Goal: Task Accomplishment & Management: Complete application form

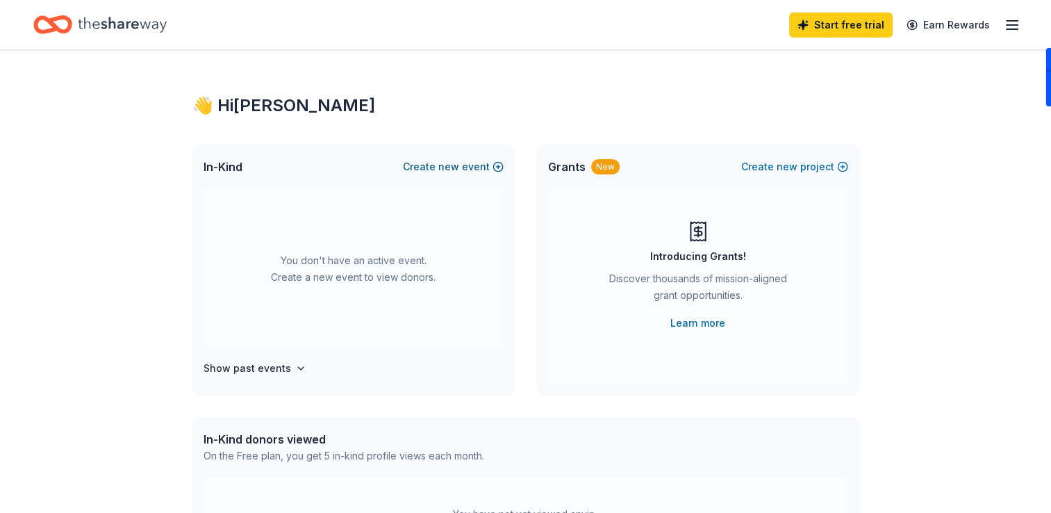
click at [465, 163] on button "Create new event" at bounding box center [453, 166] width 101 height 17
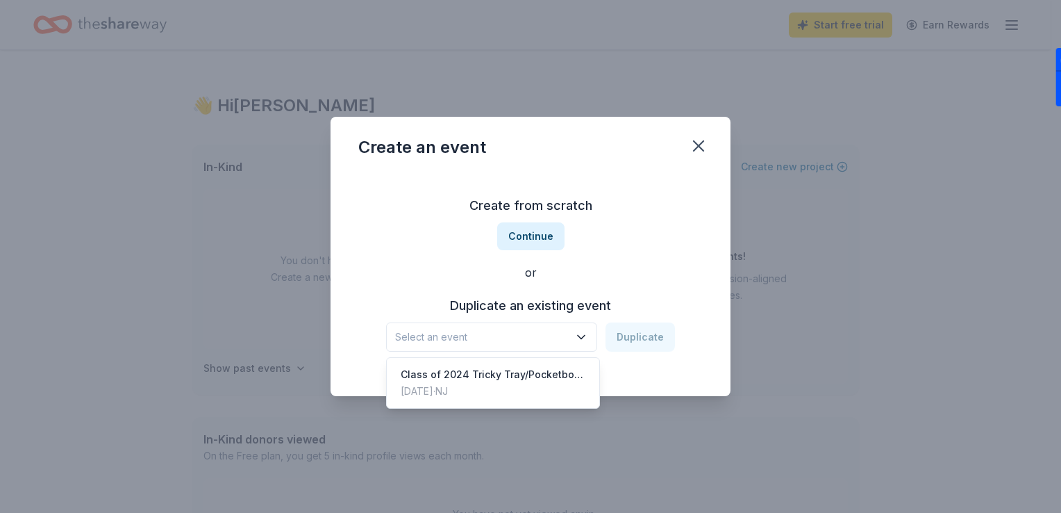
click at [515, 345] on button "Select an event" at bounding box center [491, 336] width 211 height 29
click at [514, 375] on div "Class of 2024 Tricky Tray/Pocketbook Bingo" at bounding box center [493, 374] width 185 height 17
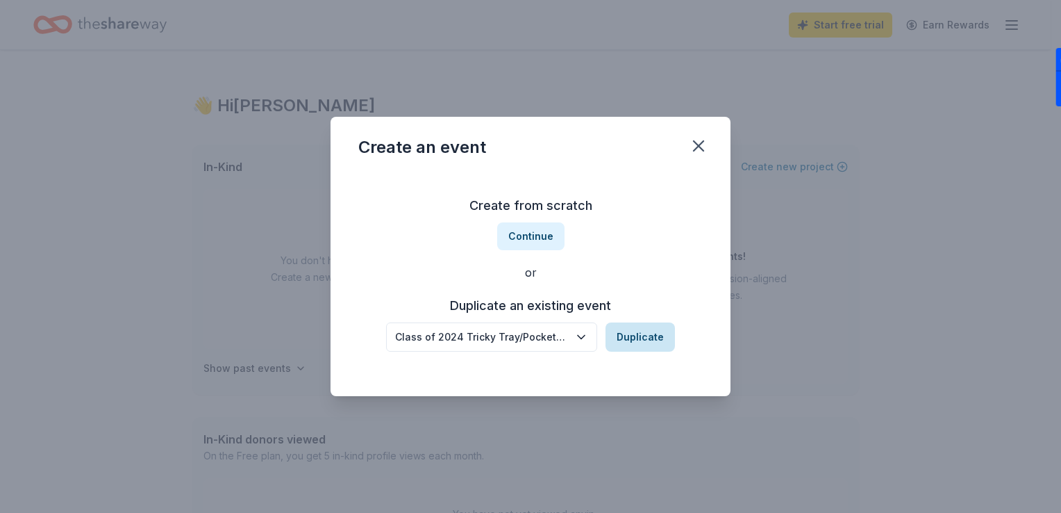
click at [643, 334] on button "Duplicate" at bounding box center [640, 336] width 69 height 29
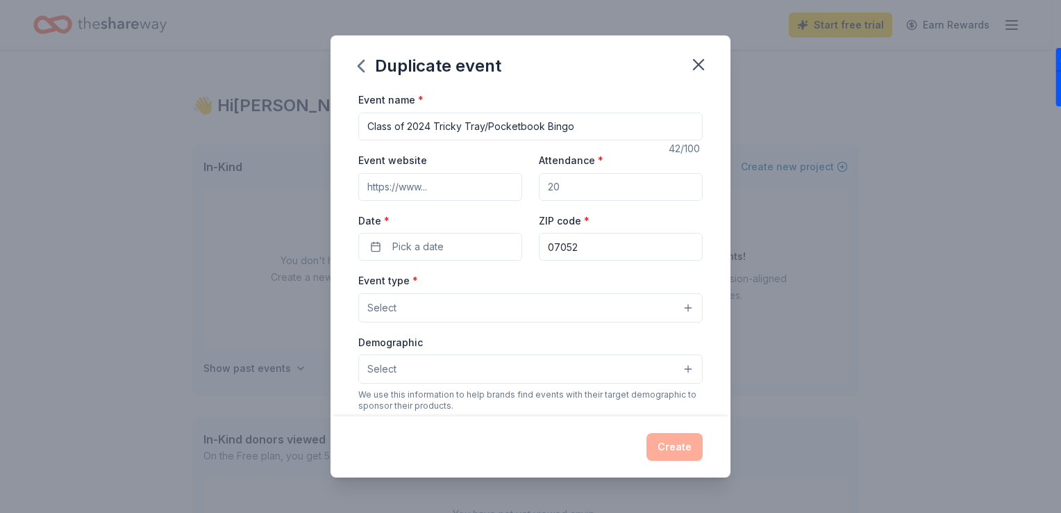
click at [431, 130] on input "Class of 2024 Tricky Tray/Pocketbook Bingo" at bounding box center [530, 127] width 345 height 28
type input "Class of 2026 Tricky Tray/Pocketbook Bingo"
click at [586, 183] on input "Attendance *" at bounding box center [621, 187] width 164 height 28
type input "150"
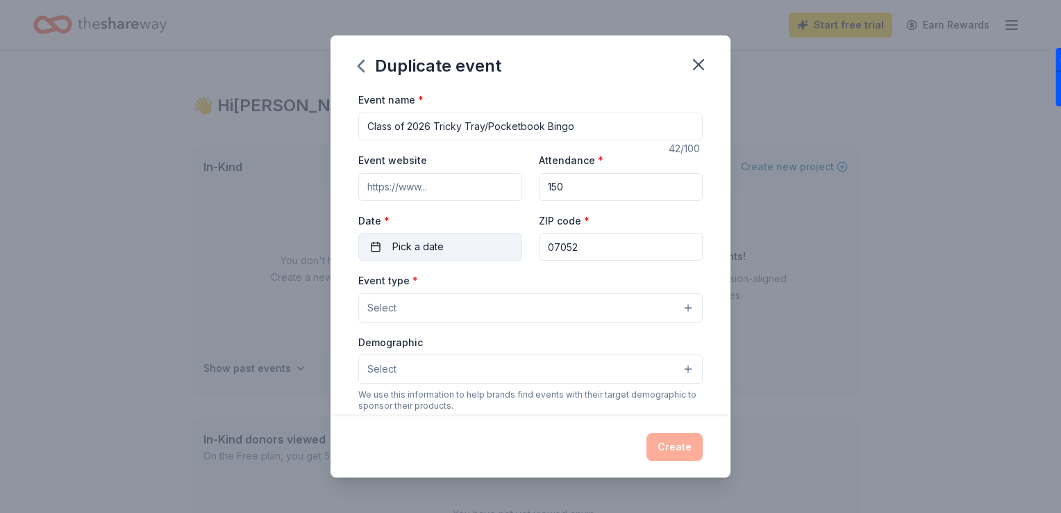
click at [398, 250] on span "Pick a date" at bounding box center [417, 246] width 51 height 17
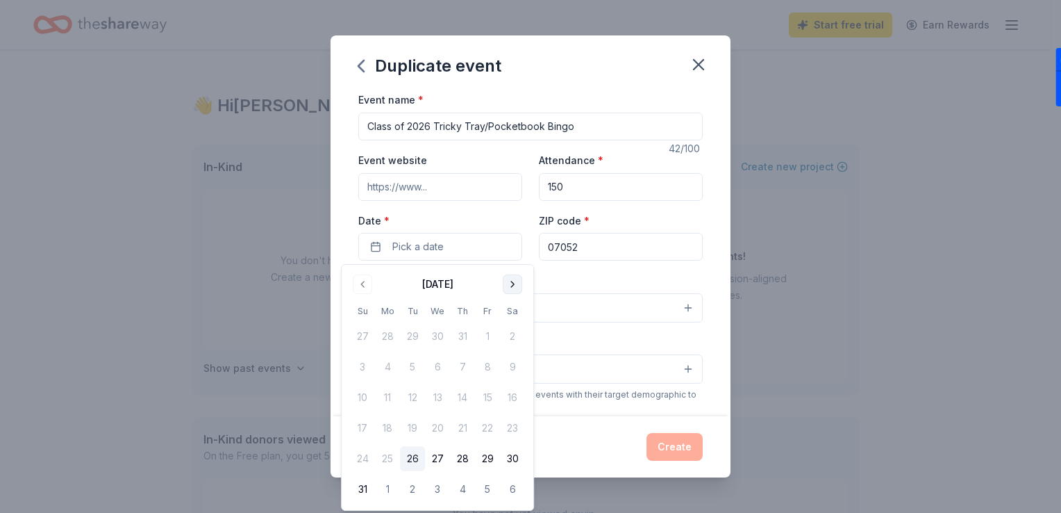
click at [511, 286] on button "Go to next month" at bounding box center [512, 283] width 19 height 19
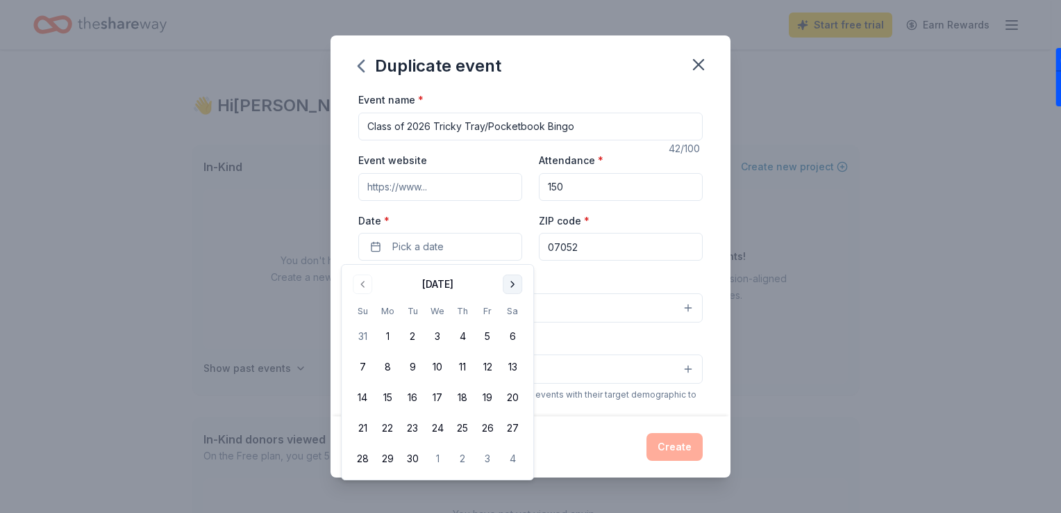
click at [511, 286] on button "Go to next month" at bounding box center [512, 283] width 19 height 19
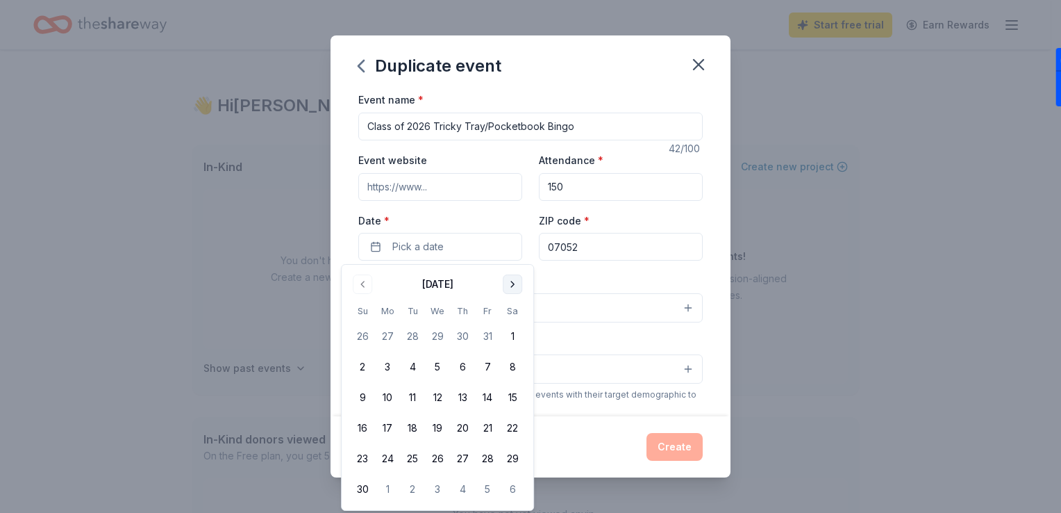
click at [511, 286] on button "Go to next month" at bounding box center [512, 283] width 19 height 19
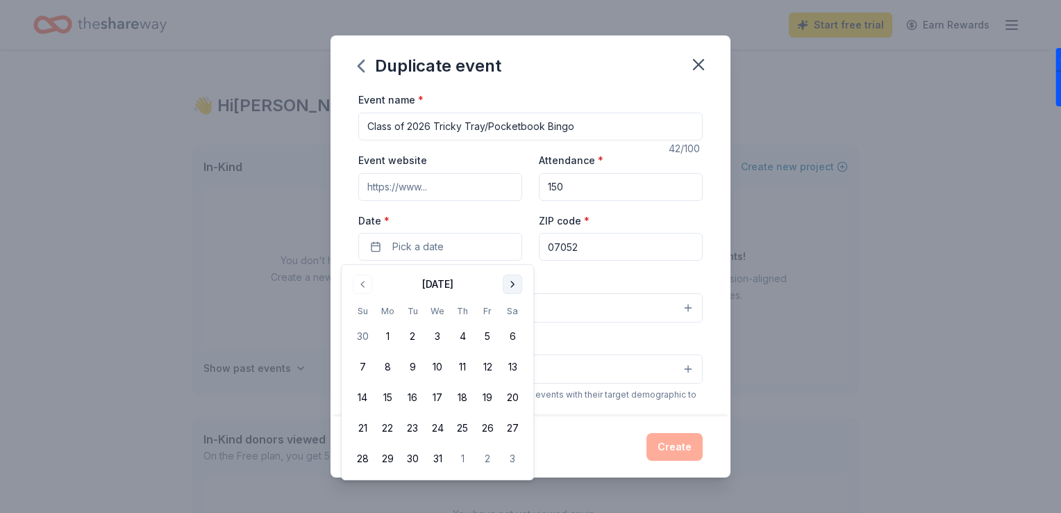
click at [511, 286] on button "Go to next month" at bounding box center [512, 283] width 19 height 19
click at [490, 403] on button "20" at bounding box center [487, 397] width 25 height 25
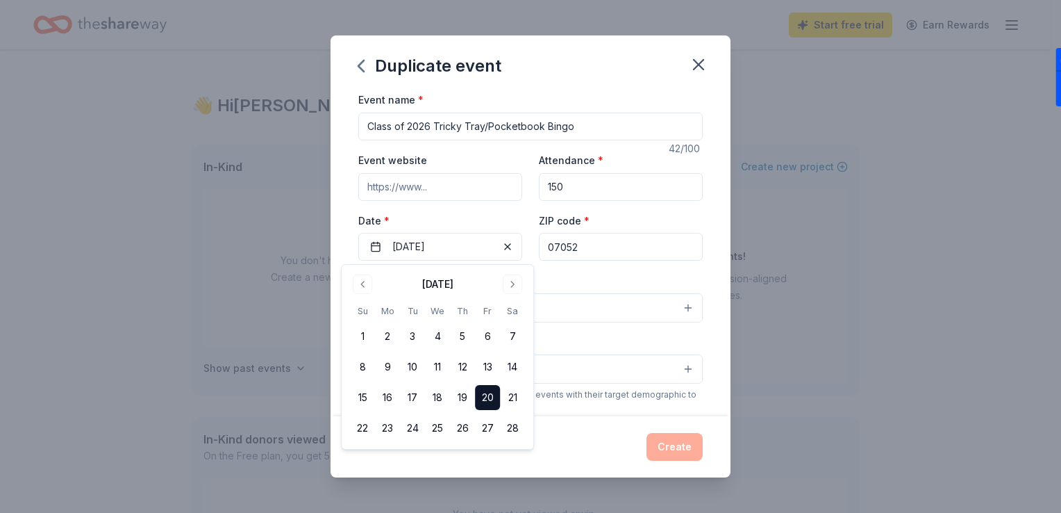
click at [714, 263] on div "Event name * Class of 2026 Tricky Tray/Pocketbook Bingo 42 /100 Event website A…" at bounding box center [531, 253] width 400 height 324
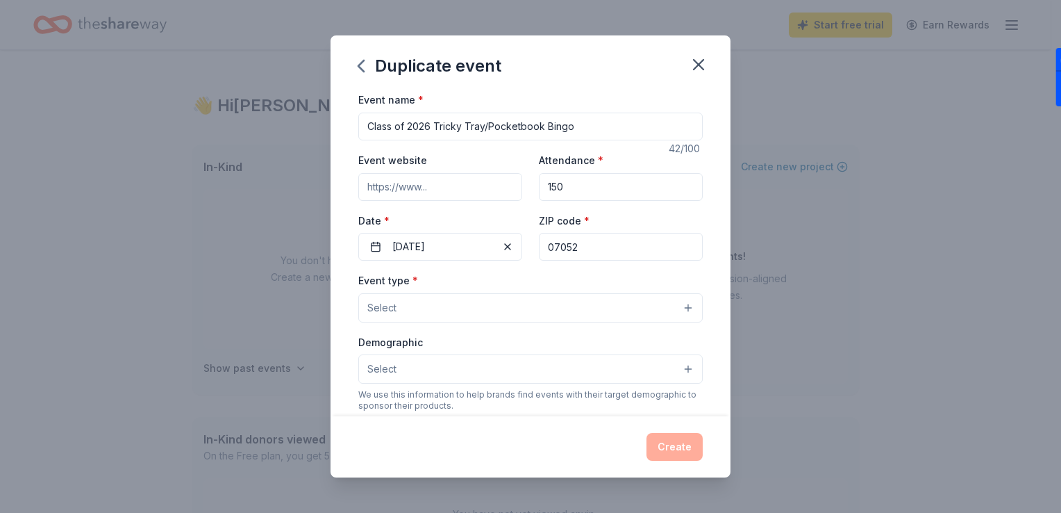
click at [471, 315] on button "Select" at bounding box center [530, 307] width 345 height 29
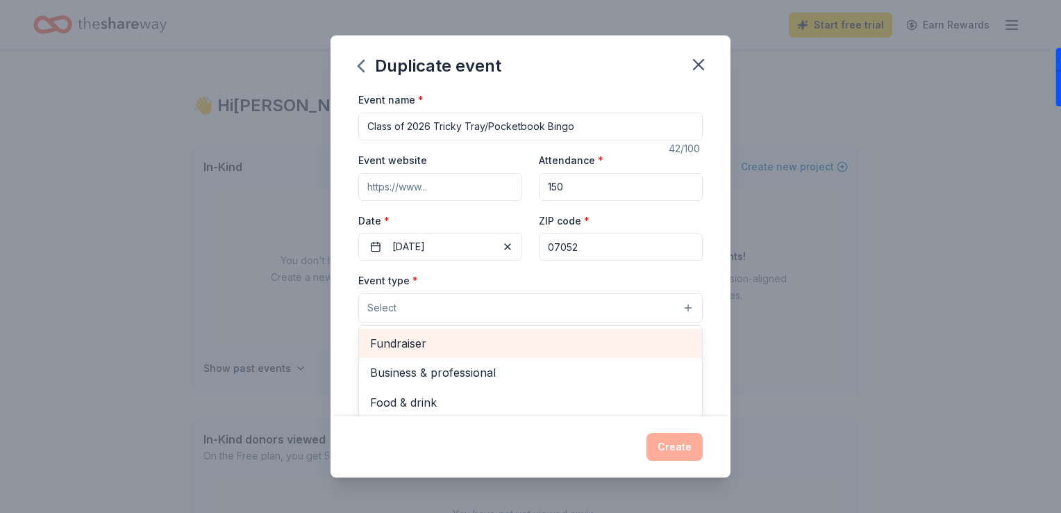
click at [471, 335] on span "Fundraiser" at bounding box center [530, 343] width 321 height 18
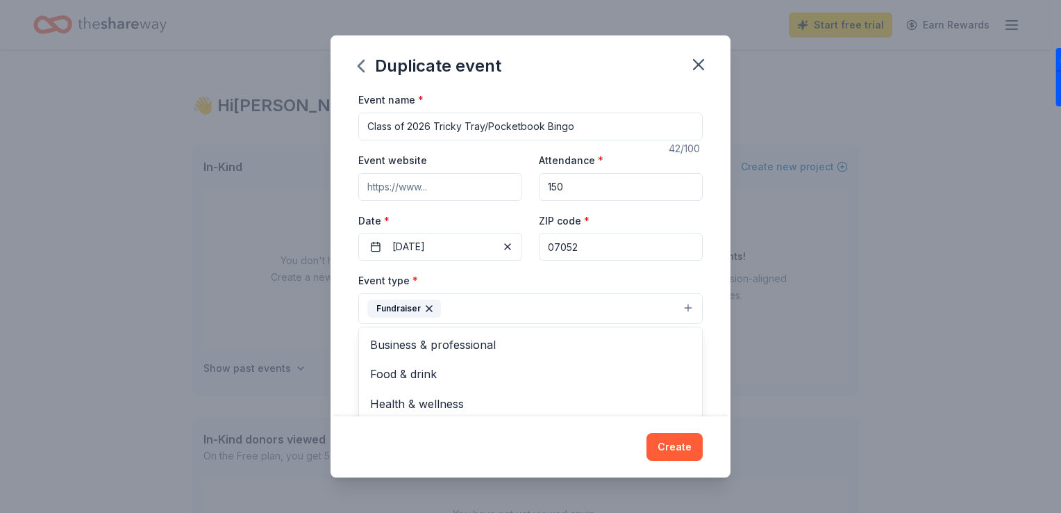
drag, startPoint x: 720, startPoint y: 292, endPoint x: 715, endPoint y: 332, distance: 40.0
click at [715, 332] on div "Event name * Class of 2026 Tricky Tray/Pocketbook Bingo 42 /100 Event website A…" at bounding box center [531, 253] width 400 height 324
click at [651, 379] on button "Select" at bounding box center [530, 370] width 345 height 29
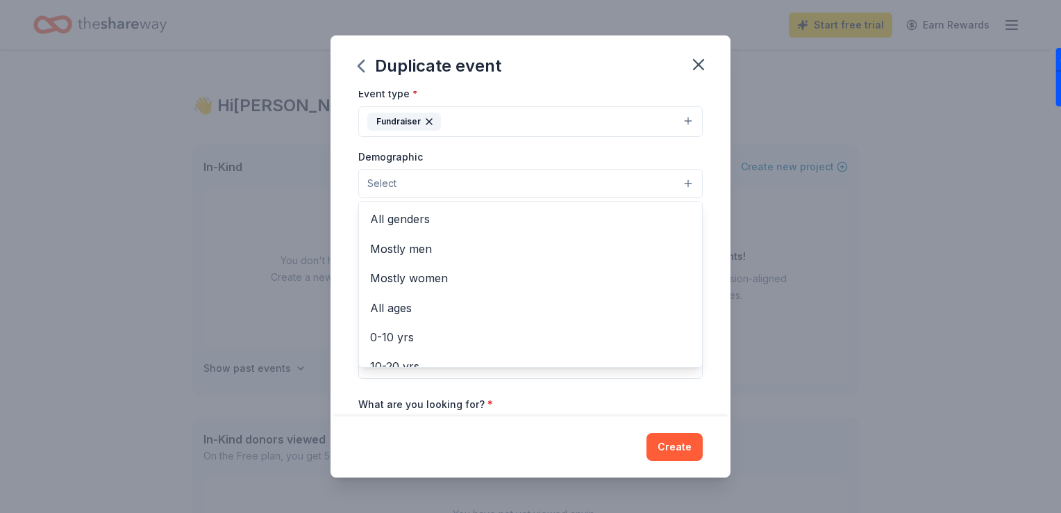
scroll to position [217, 0]
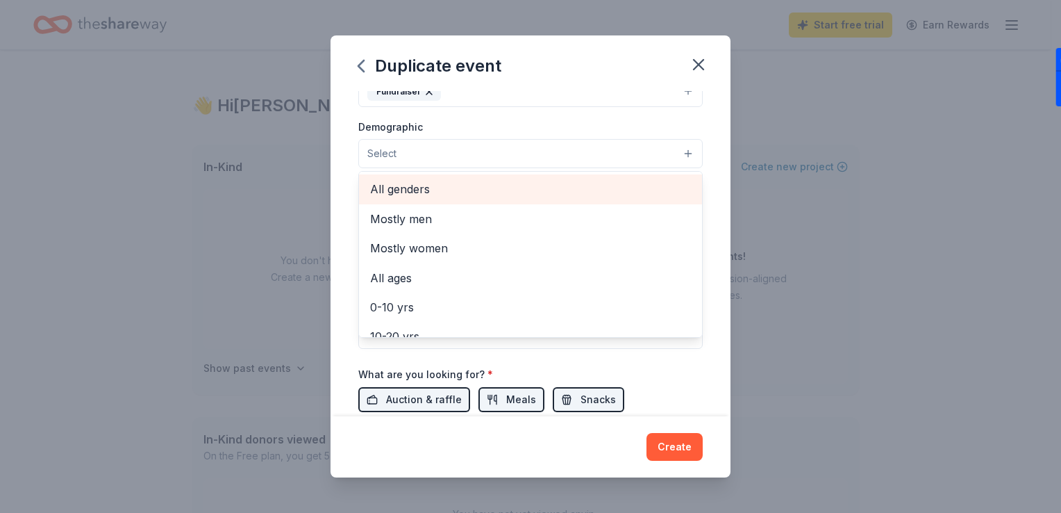
click at [492, 184] on span "All genders" at bounding box center [530, 189] width 321 height 18
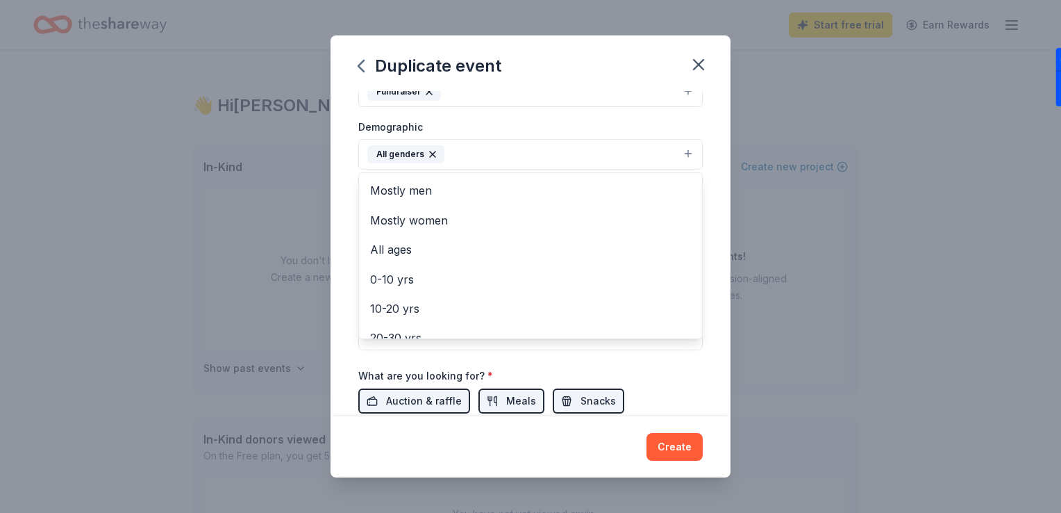
click at [702, 376] on div "Event name * Class of 2026 Tricky Tray/Pocketbook Bingo 42 /100 Event website A…" at bounding box center [531, 253] width 400 height 324
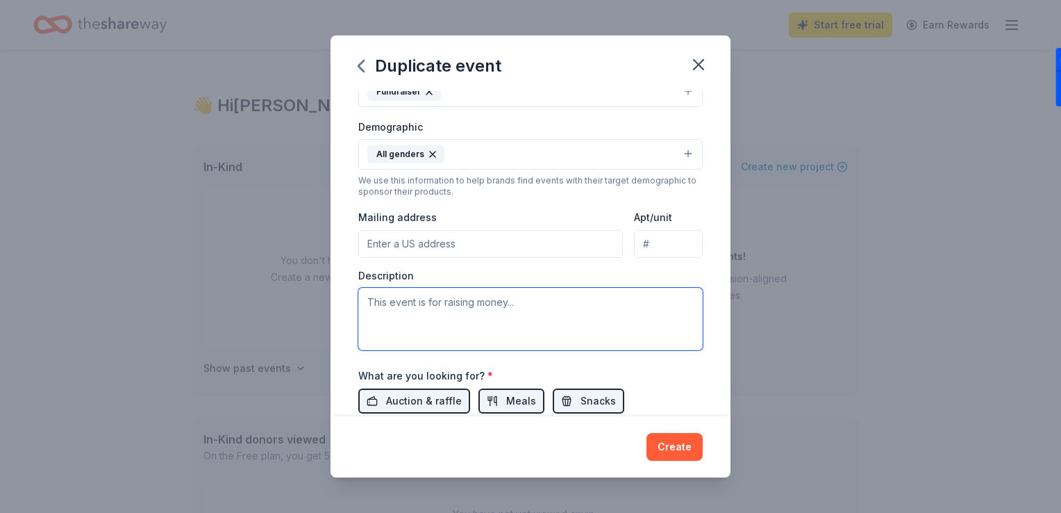
click at [418, 310] on textarea at bounding box center [530, 319] width 345 height 63
paste textarea "On [DATE], we will be holding a Pocketbook Bingo/Tricky Tray event. The funds r…"
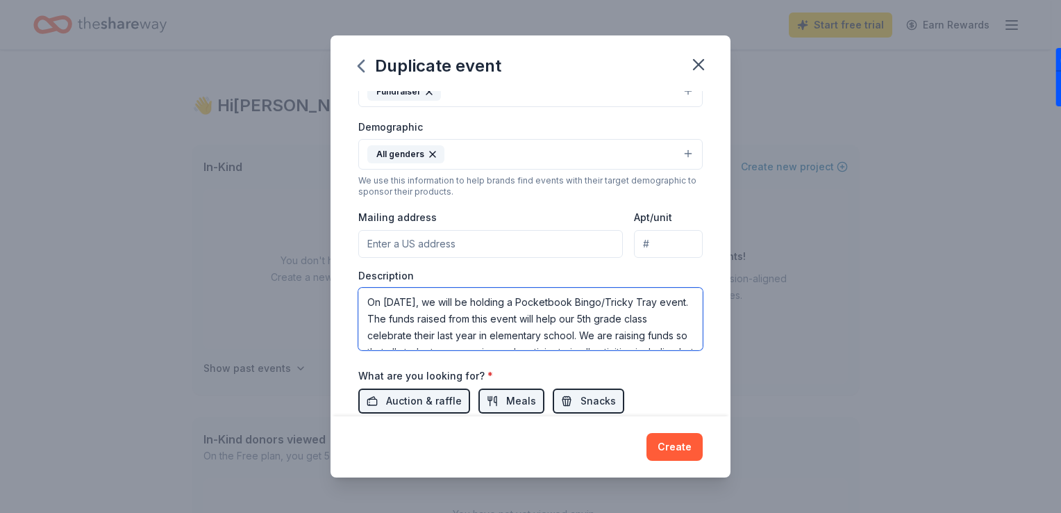
scroll to position [42, 0]
type textarea "On [DATE], we will be holding a Pocketbook Bingo/Tricky Tray event. The funds r…"
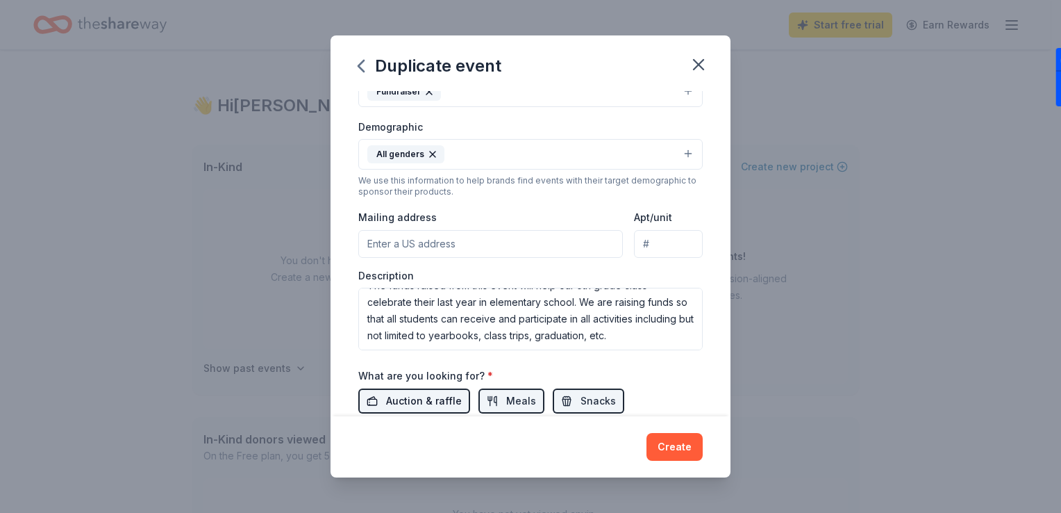
click at [390, 395] on span "Auction & raffle" at bounding box center [424, 400] width 76 height 17
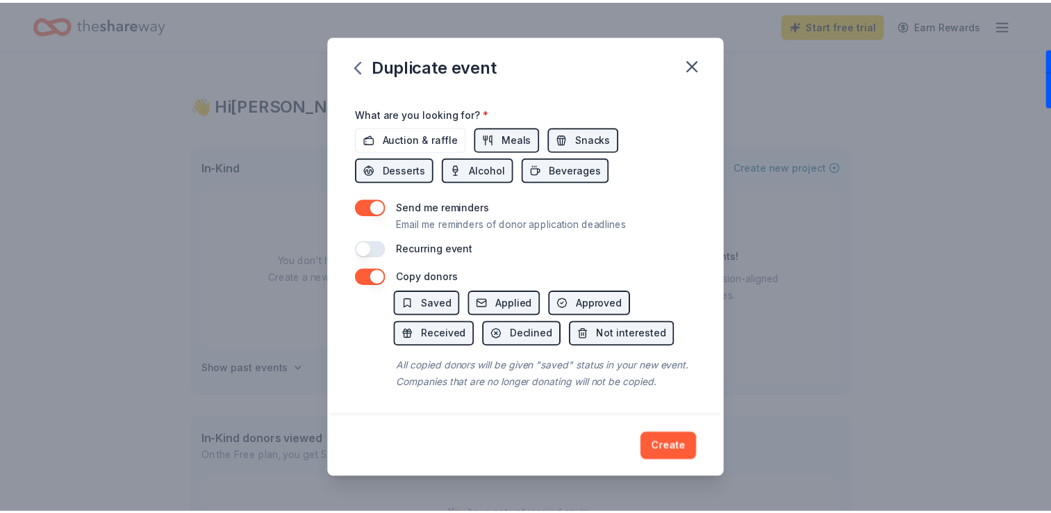
scroll to position [494, 0]
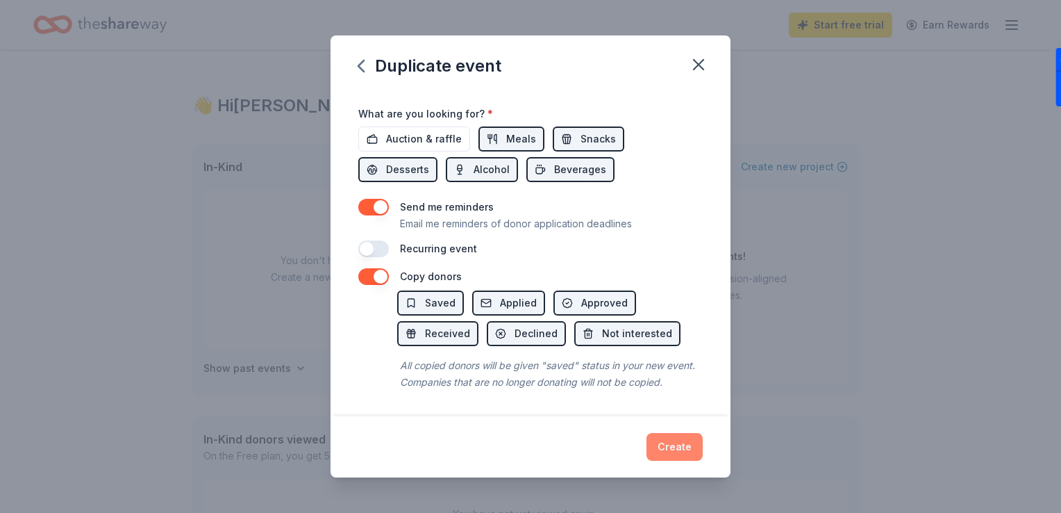
click at [662, 452] on button "Create" at bounding box center [675, 447] width 56 height 28
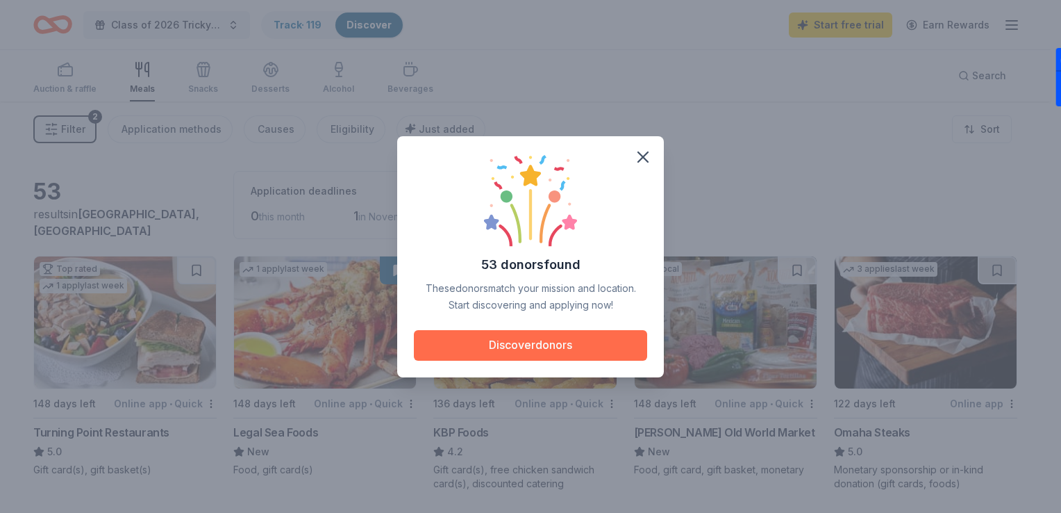
click at [551, 345] on button "Discover donors" at bounding box center [530, 345] width 233 height 31
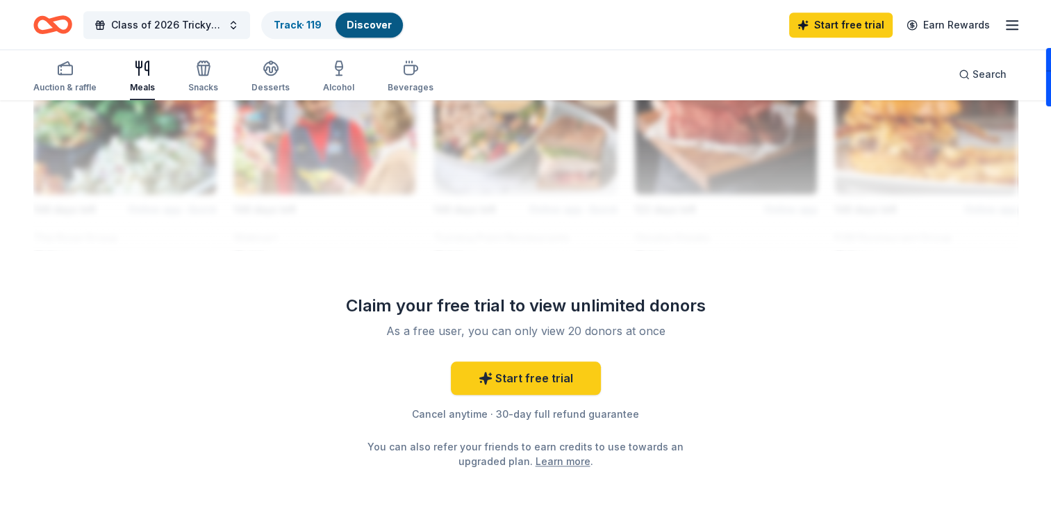
scroll to position [1323, 0]
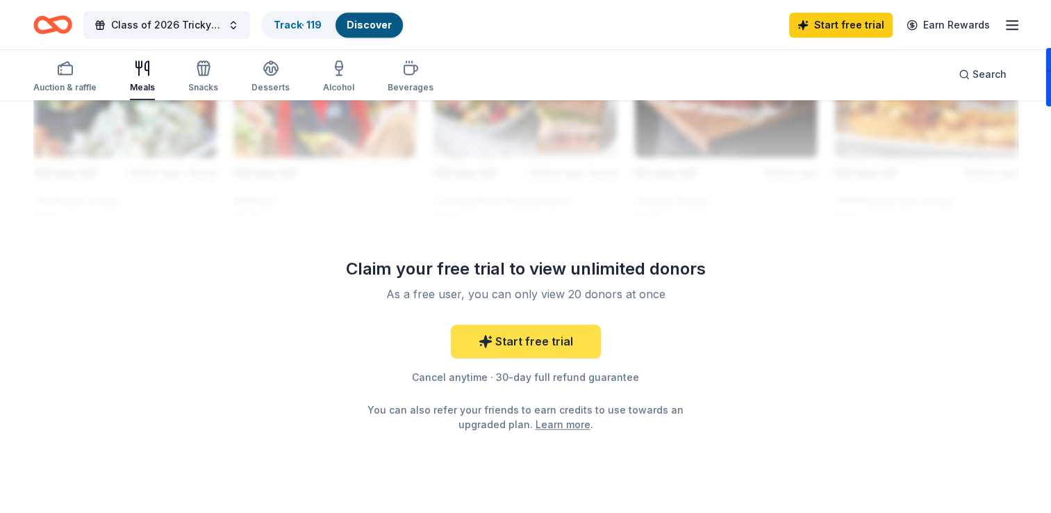
click at [561, 334] on link "Start free trial" at bounding box center [526, 340] width 150 height 33
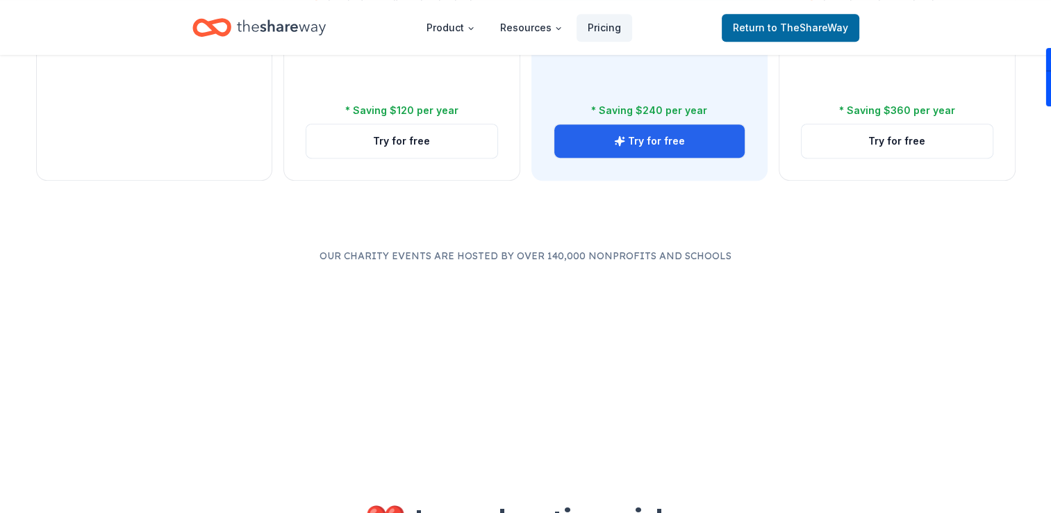
scroll to position [94, 0]
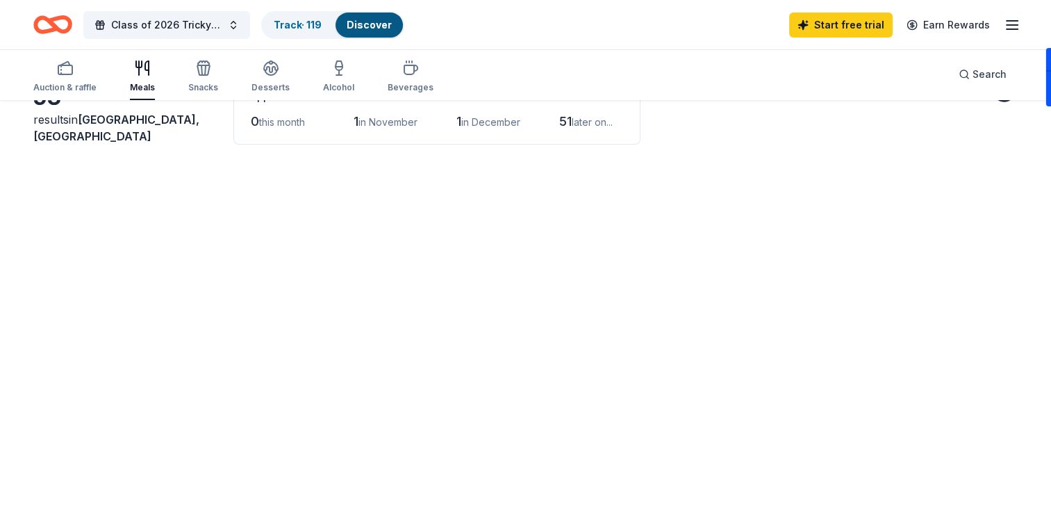
scroll to position [1323, 0]
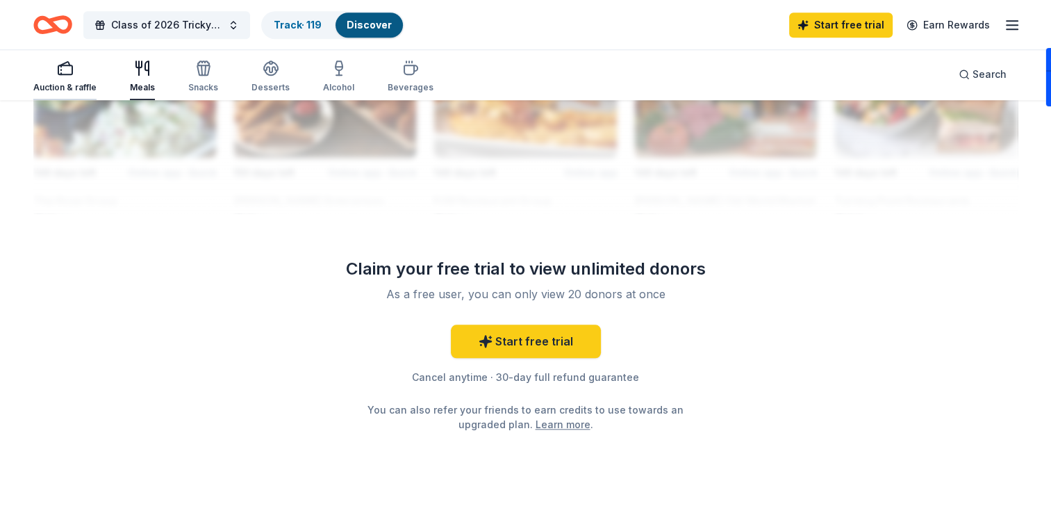
click at [65, 72] on icon "button" at bounding box center [65, 68] width 17 height 17
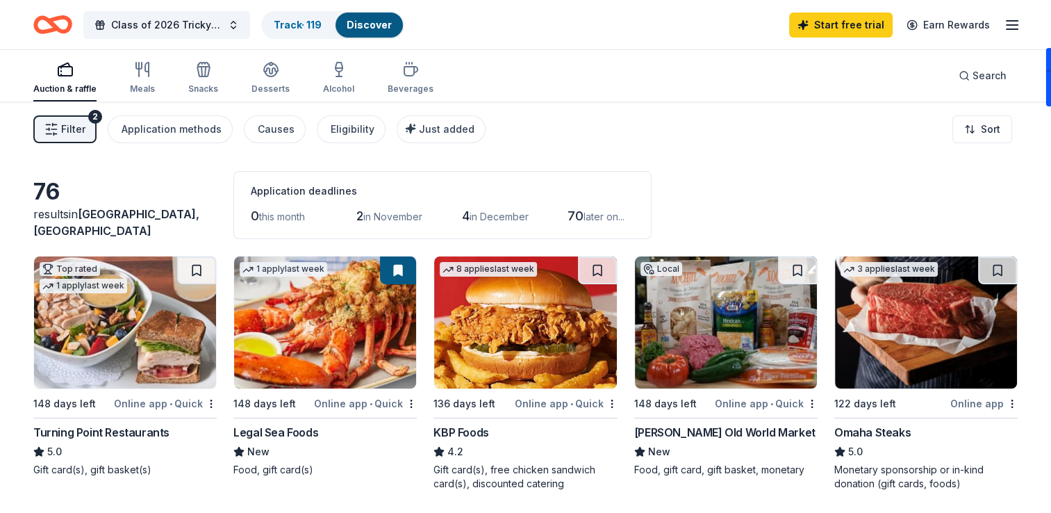
click at [81, 138] on button "Filter 2" at bounding box center [64, 129] width 63 height 28
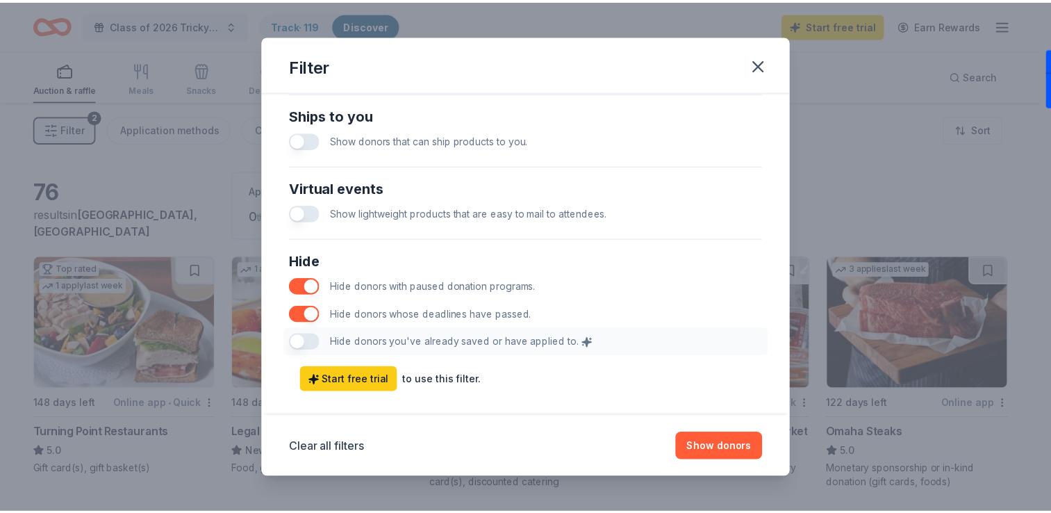
scroll to position [684, 0]
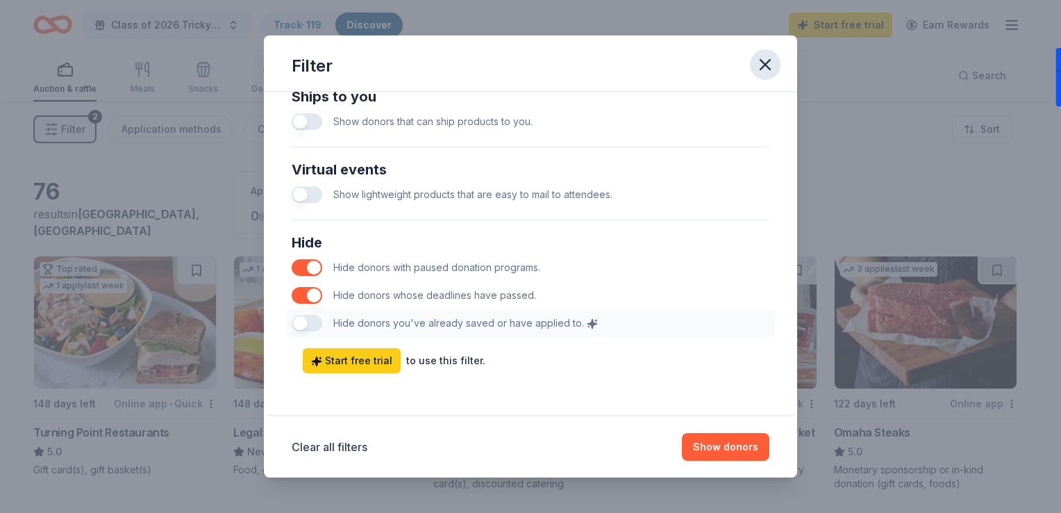
click at [766, 70] on icon "button" at bounding box center [765, 64] width 19 height 19
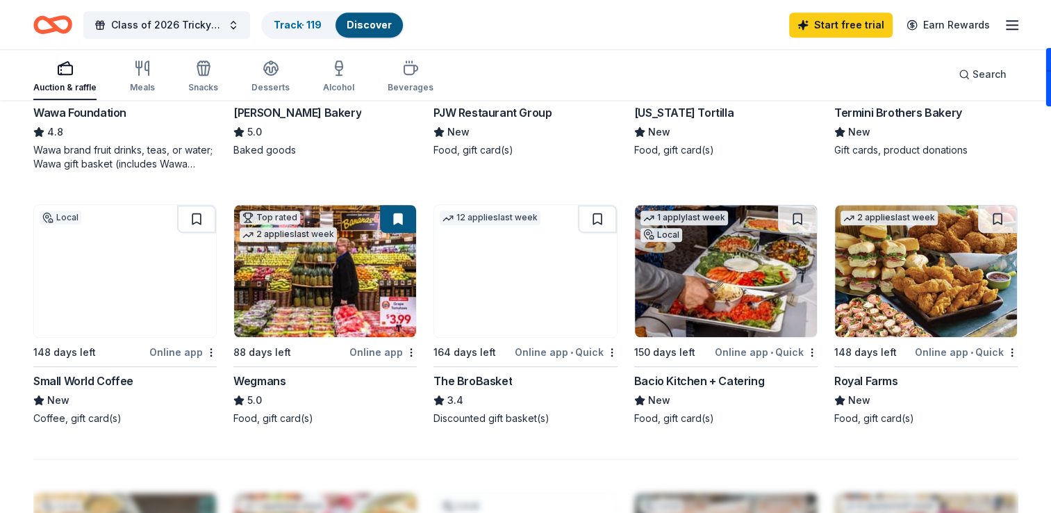
scroll to position [862, 0]
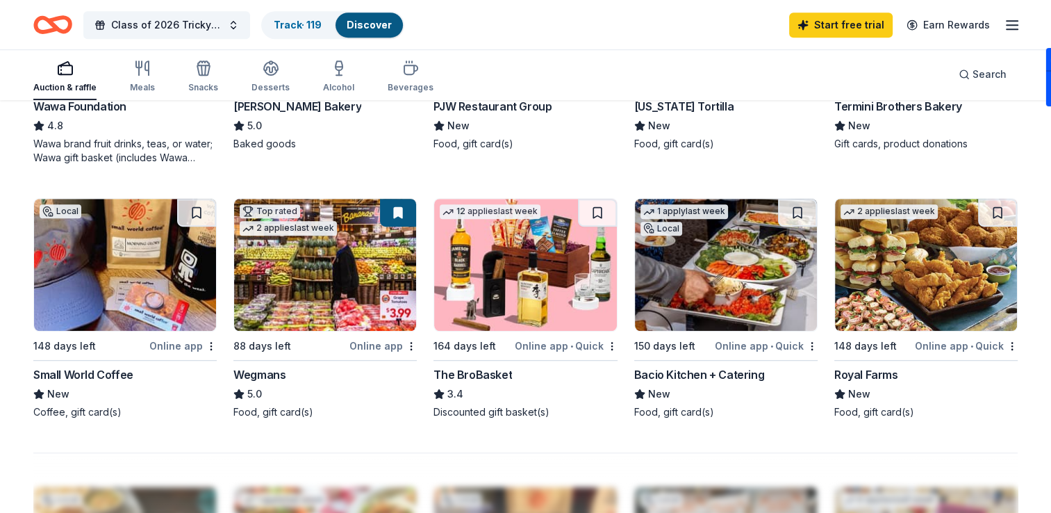
click at [340, 313] on img at bounding box center [325, 265] width 182 height 132
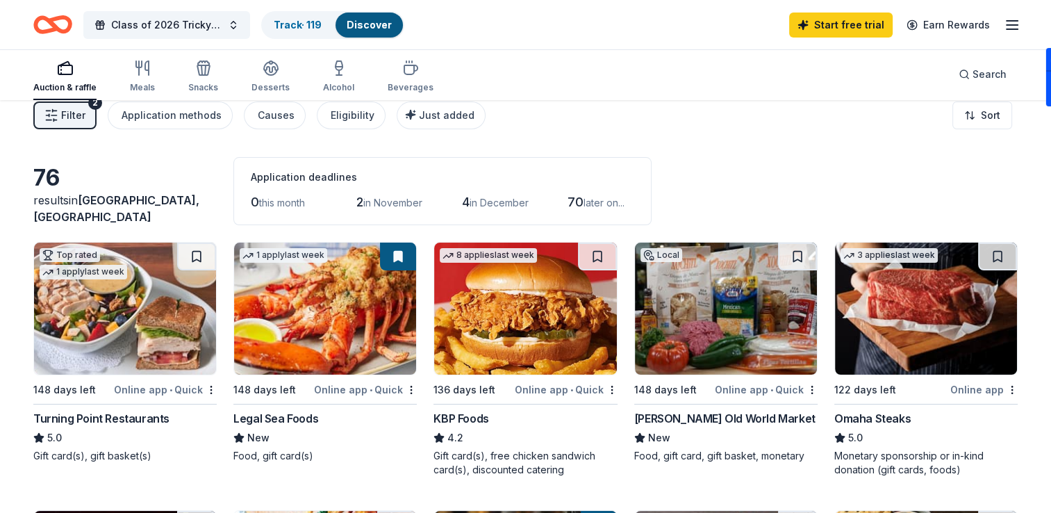
scroll to position [0, 0]
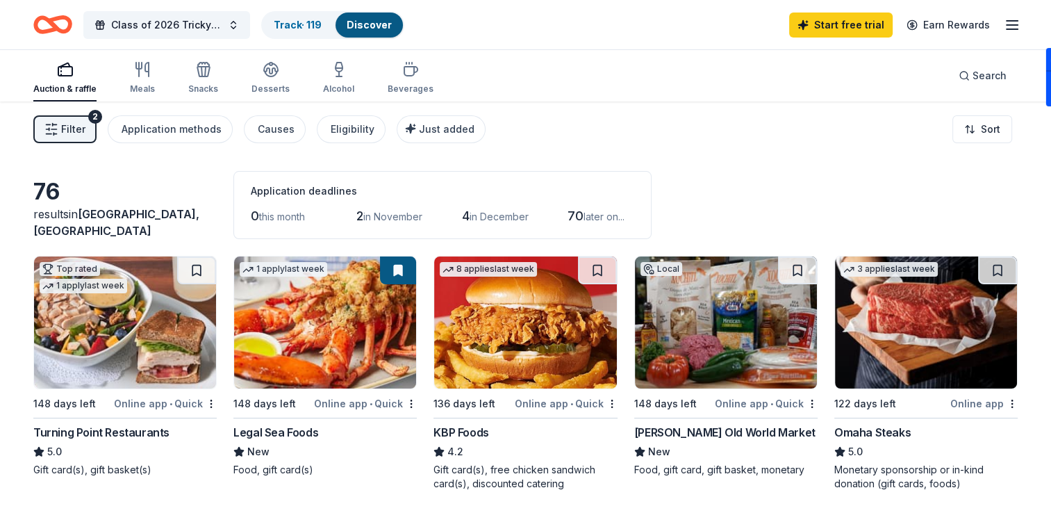
click at [378, 21] on link "Discover" at bounding box center [369, 25] width 45 height 12
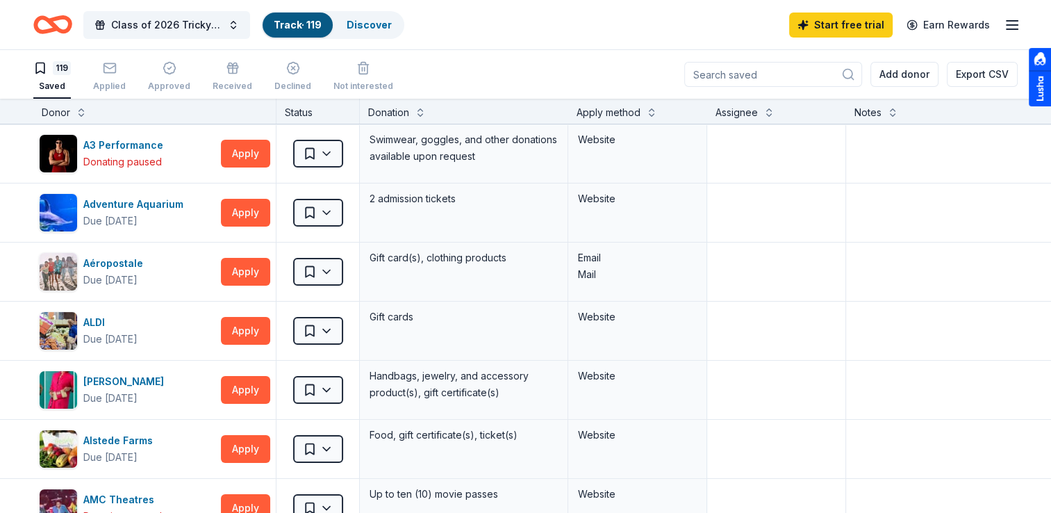
drag, startPoint x: 1047, startPoint y: 124, endPoint x: 1051, endPoint y: 144, distance: 21.1
click at [1050, 144] on html "Class of 2026 Tricky Tray/Pocketbook Bingo Track · 119 Discover Start free tria…" at bounding box center [525, 256] width 1051 height 513
click at [950, 312] on textarea at bounding box center [949, 331] width 205 height 56
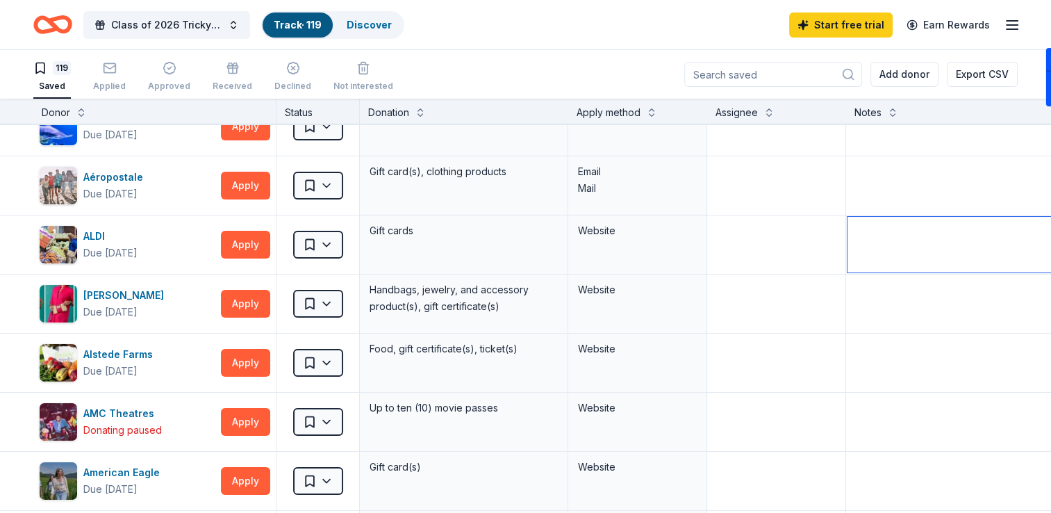
scroll to position [111, 0]
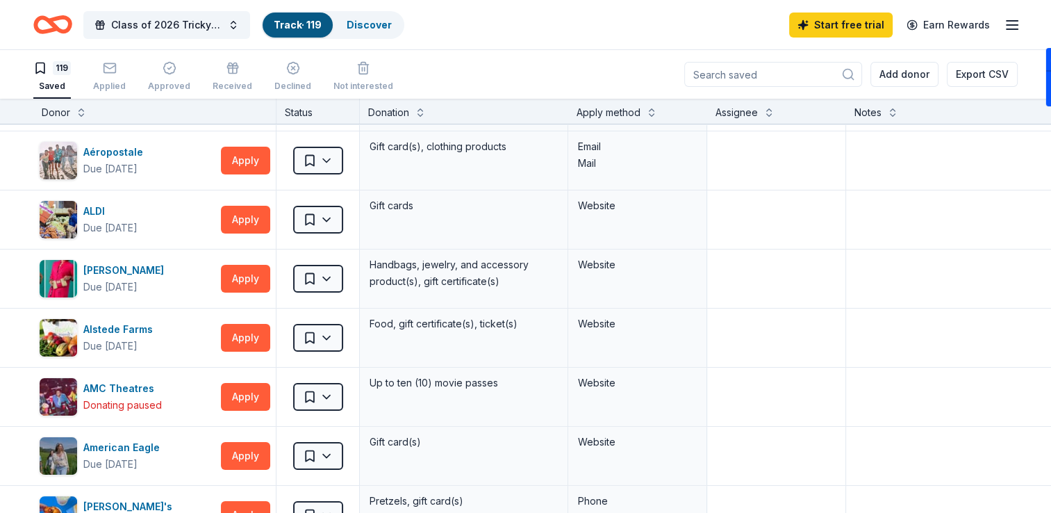
click at [606, 114] on div "Apply method" at bounding box center [609, 112] width 64 height 17
click at [652, 113] on button at bounding box center [651, 111] width 11 height 14
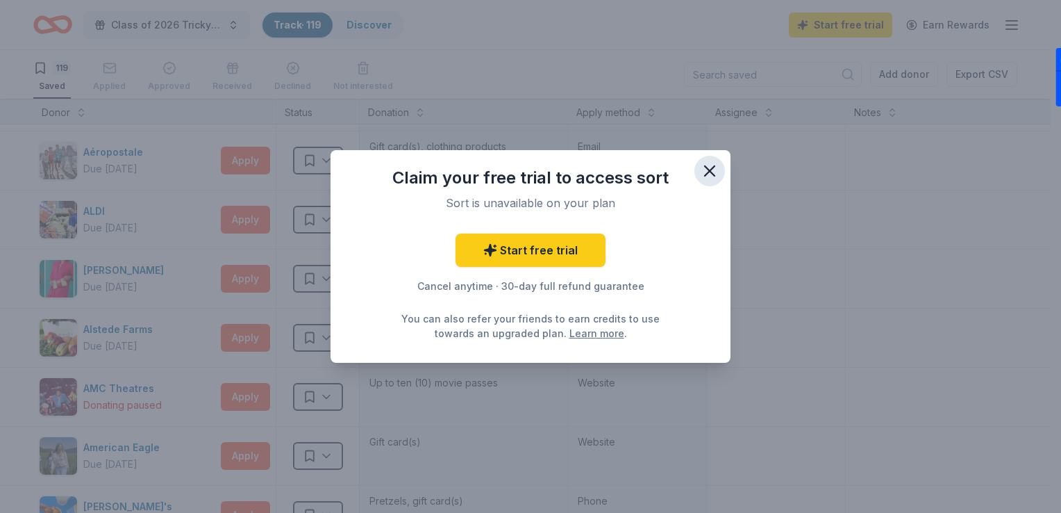
click at [715, 172] on icon "button" at bounding box center [709, 170] width 19 height 19
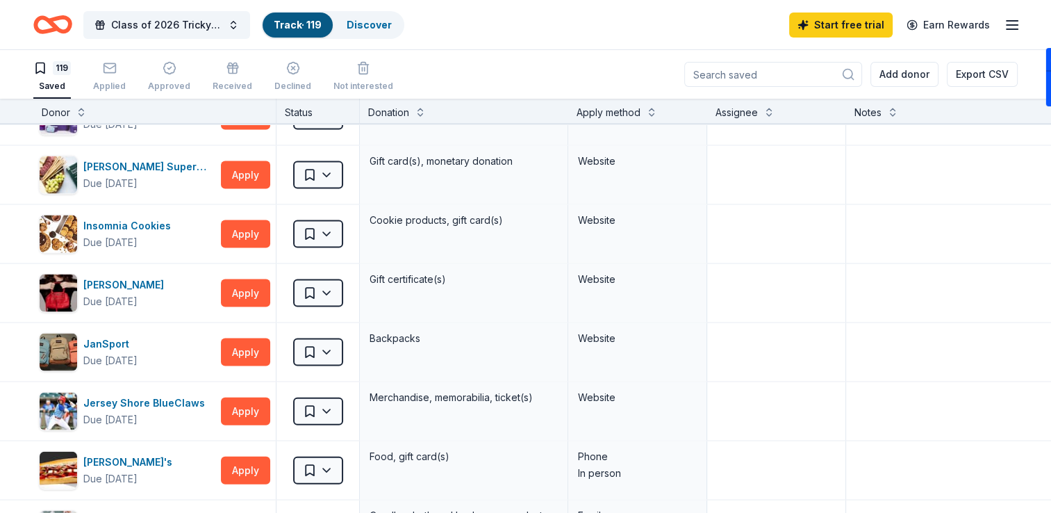
scroll to position [3047, 0]
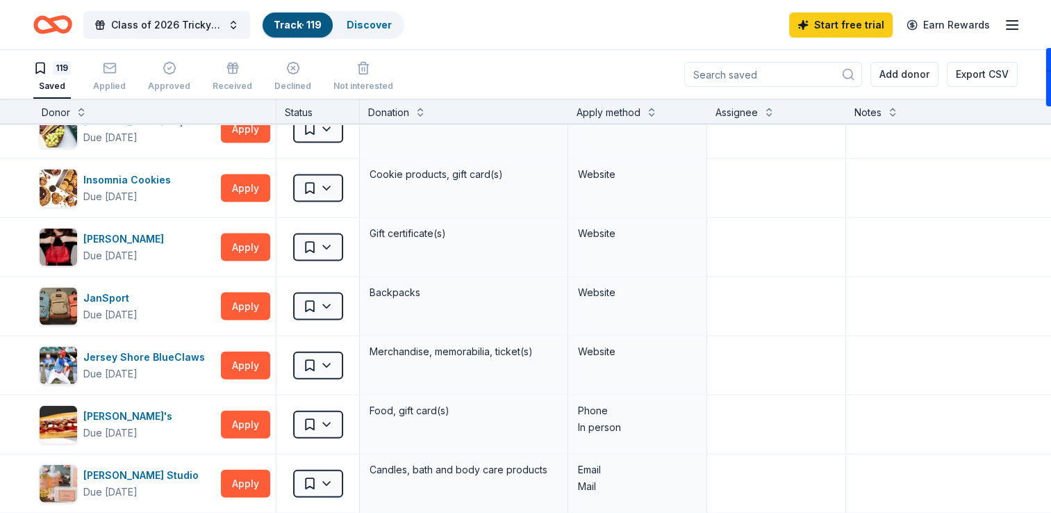
click at [58, 81] on div "Saved" at bounding box center [52, 86] width 38 height 11
click at [359, 24] on link "Discover" at bounding box center [369, 25] width 45 height 12
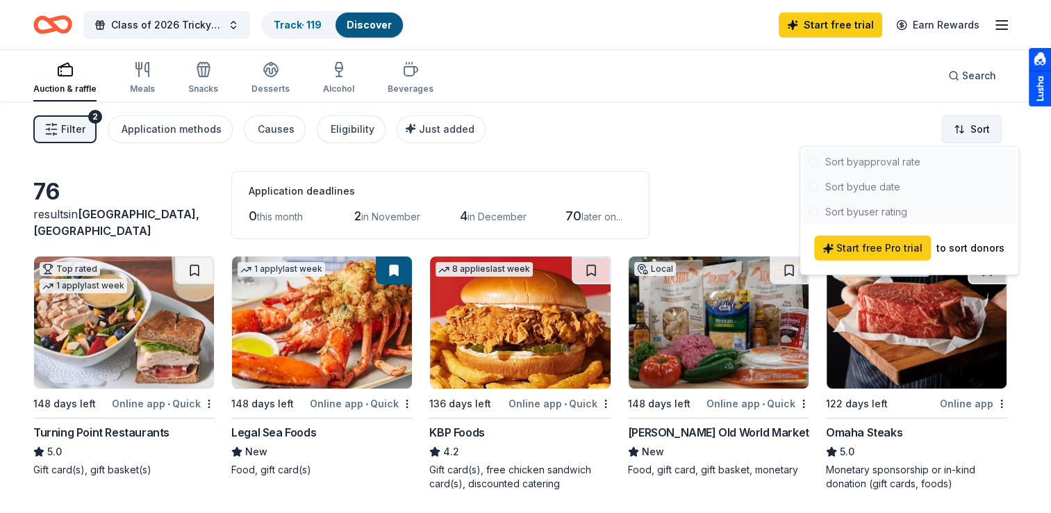
click at [993, 132] on html "Class of 2026 Tricky Tray/Pocketbook Bingo Track · 119 Discover Start free tria…" at bounding box center [525, 256] width 1051 height 513
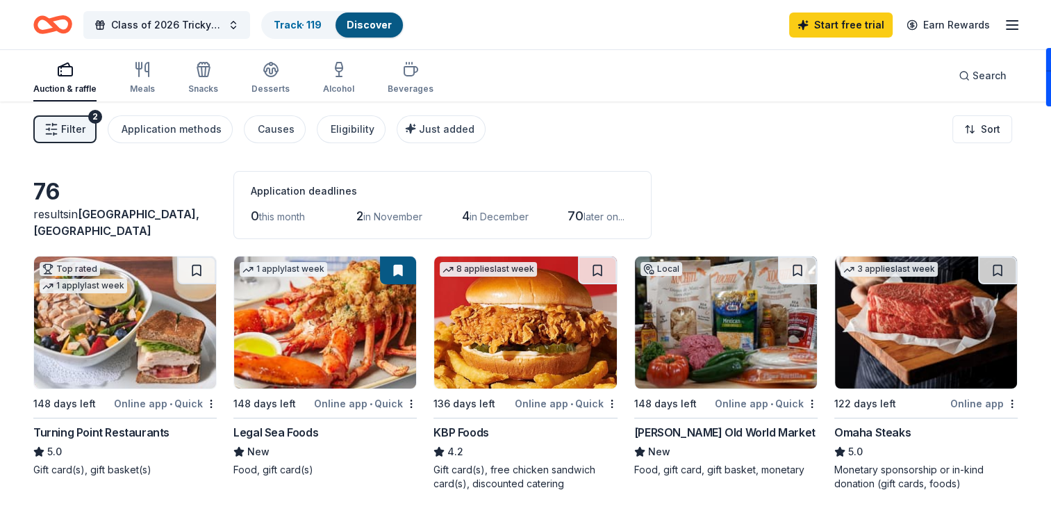
drag, startPoint x: 1056, startPoint y: 88, endPoint x: 1054, endPoint y: 99, distance: 12.0
click at [1050, 99] on html "Class of 2026 Tricky Tray/Pocketbook Bingo Track · 119 Discover Start free tria…" at bounding box center [525, 256] width 1051 height 513
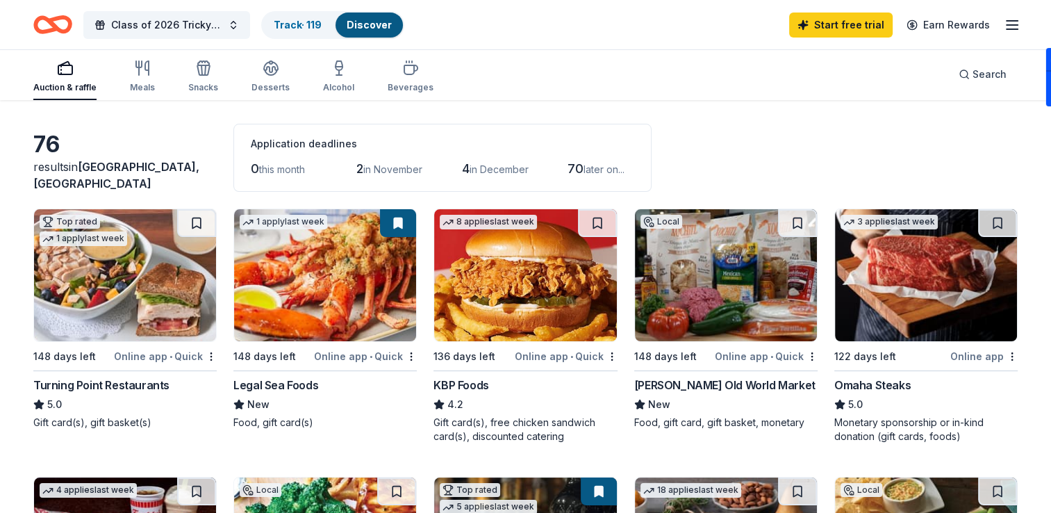
scroll to position [32, 0]
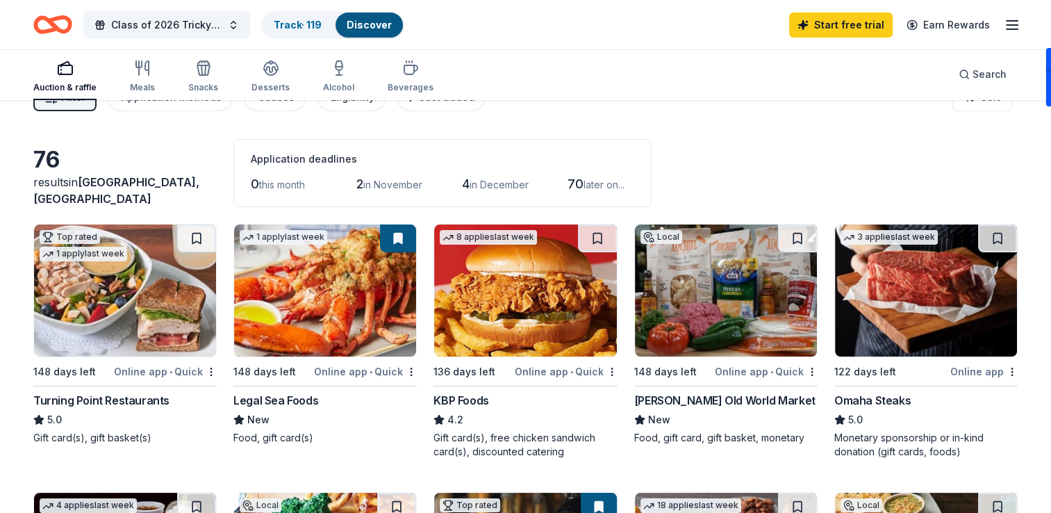
click at [131, 288] on img at bounding box center [125, 290] width 182 height 132
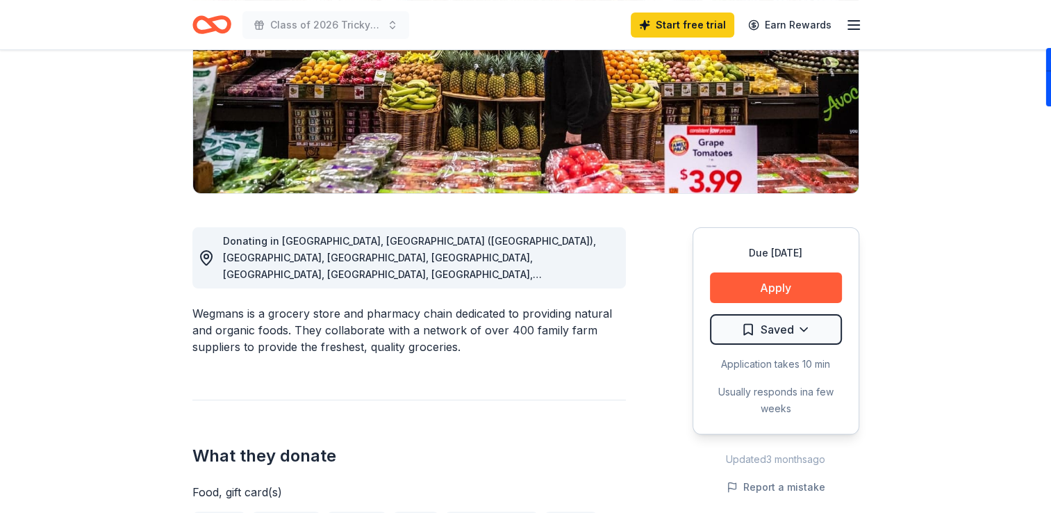
scroll to position [264, 0]
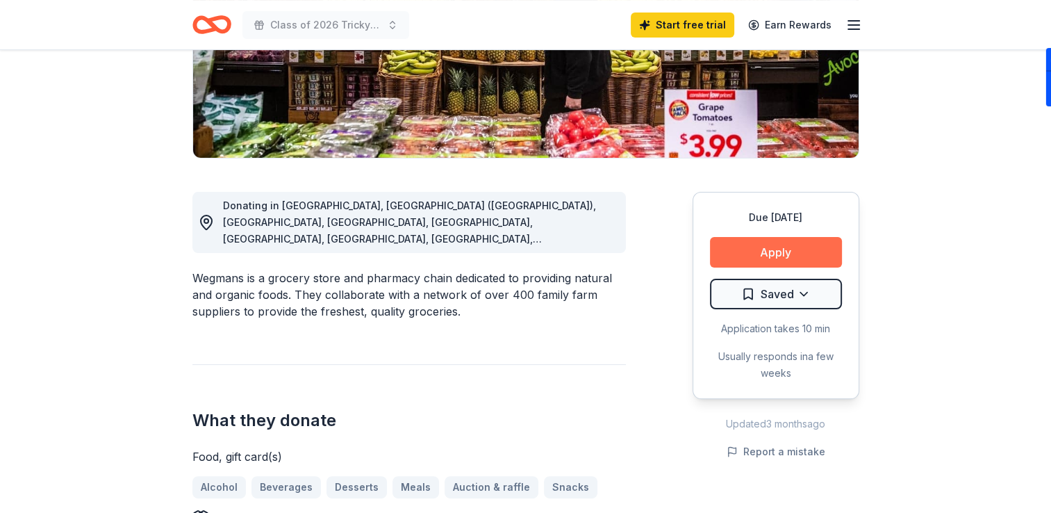
click at [754, 251] on button "Apply" at bounding box center [776, 252] width 132 height 31
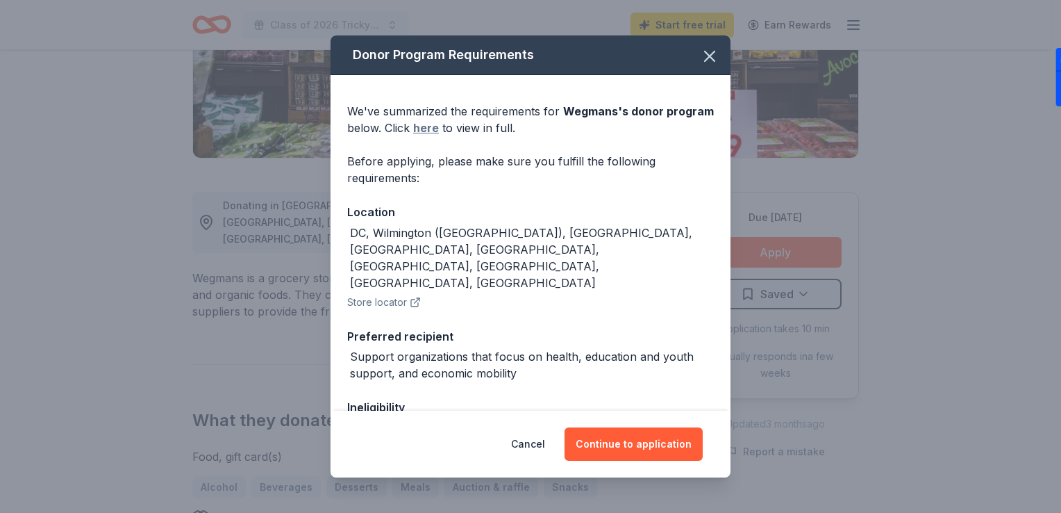
click at [439, 128] on link "here" at bounding box center [426, 127] width 26 height 17
click at [700, 63] on icon "button" at bounding box center [709, 56] width 19 height 19
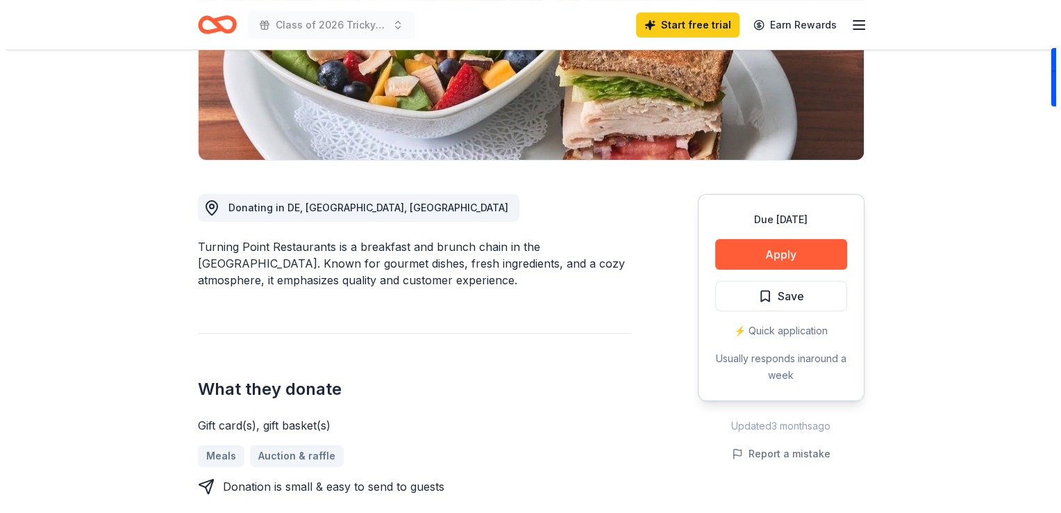
scroll to position [283, 0]
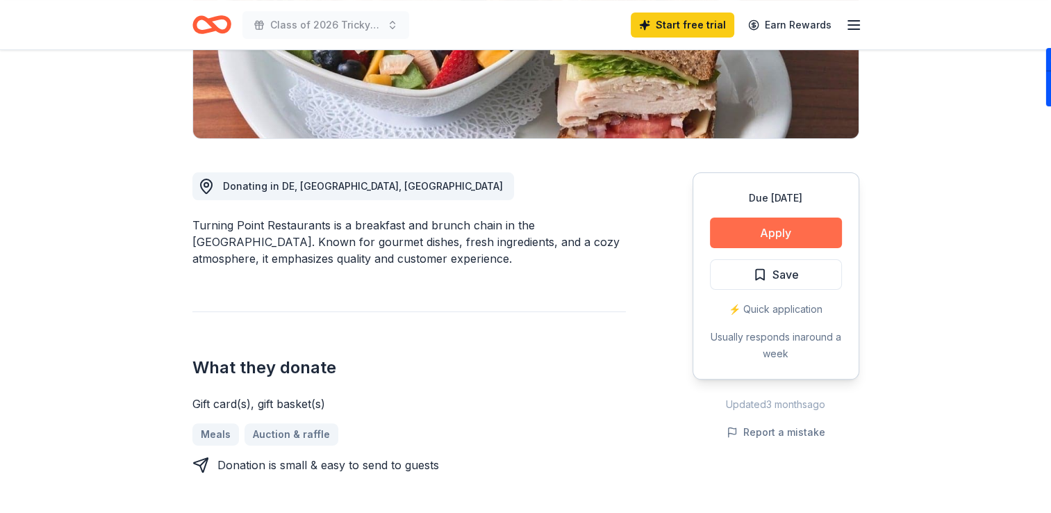
click at [756, 240] on button "Apply" at bounding box center [776, 232] width 132 height 31
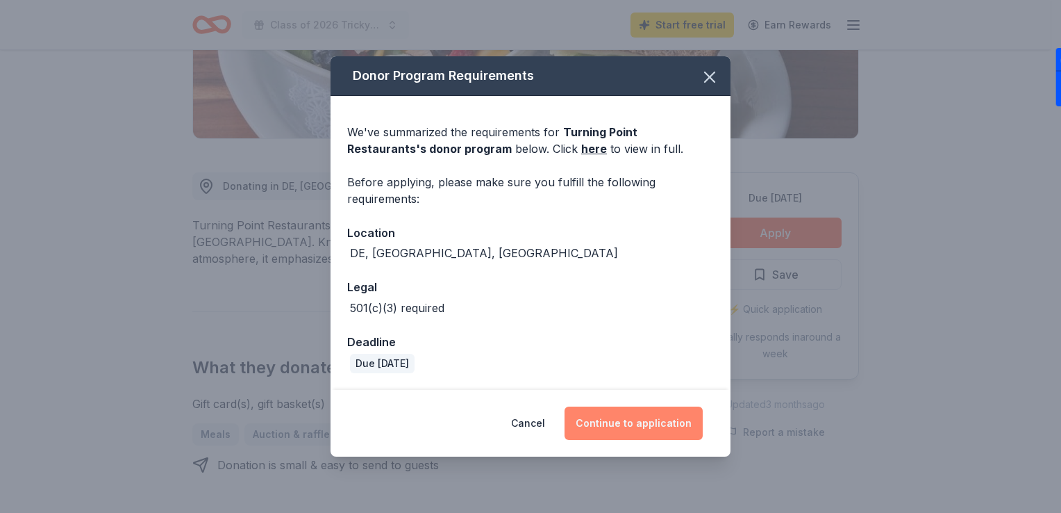
click at [604, 427] on button "Continue to application" at bounding box center [634, 422] width 138 height 33
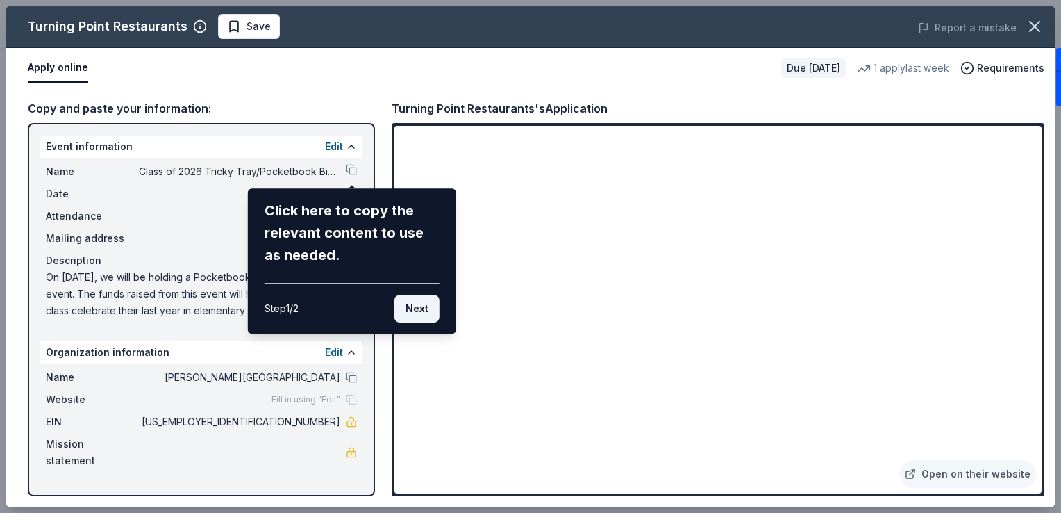
click at [428, 308] on button "Next" at bounding box center [417, 309] width 45 height 28
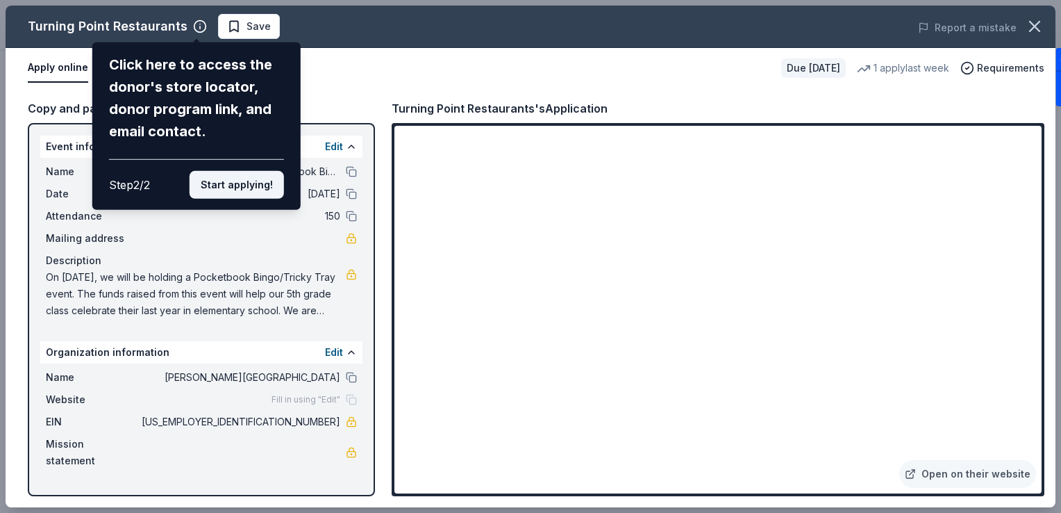
click at [225, 182] on button "Start applying!" at bounding box center [237, 185] width 94 height 28
